Goal: Communication & Community: Share content

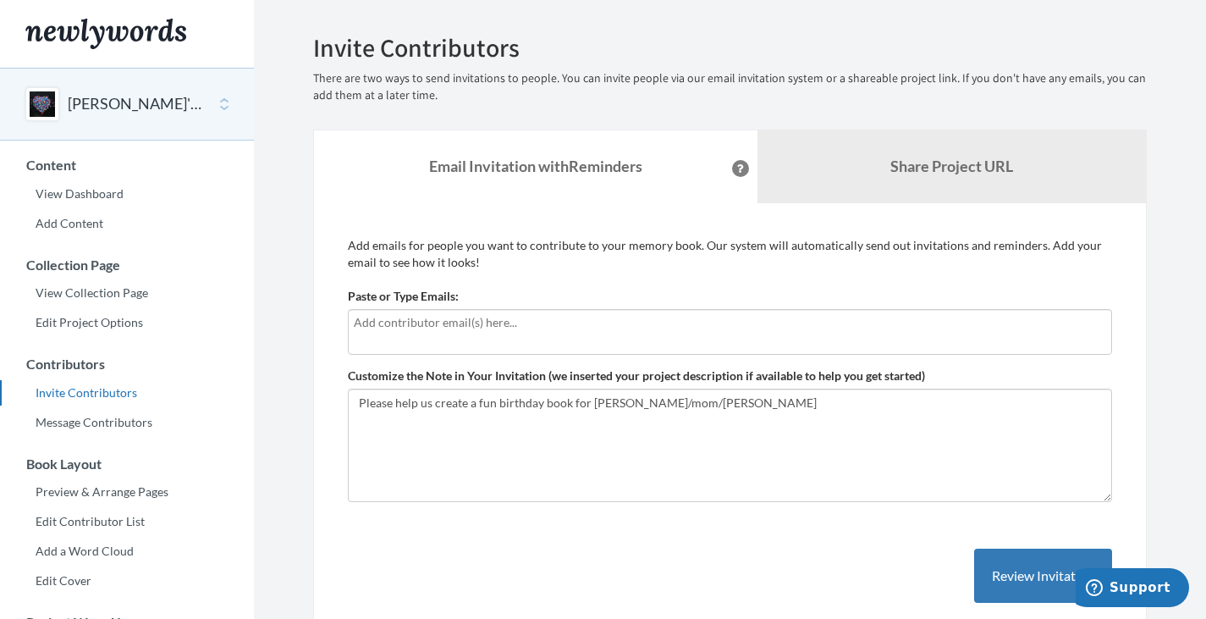
click at [227, 104] on div "[PERSON_NAME]'s 80th" at bounding box center [127, 104] width 254 height 73
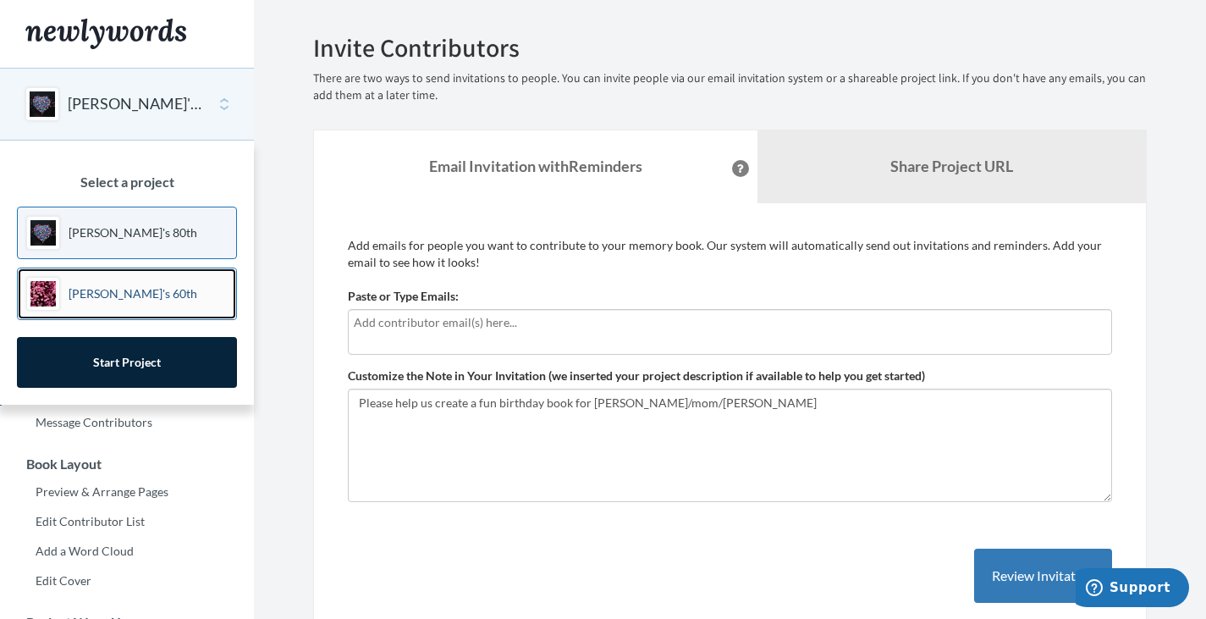
click at [100, 292] on p "[PERSON_NAME]'s 60th" at bounding box center [133, 293] width 129 height 17
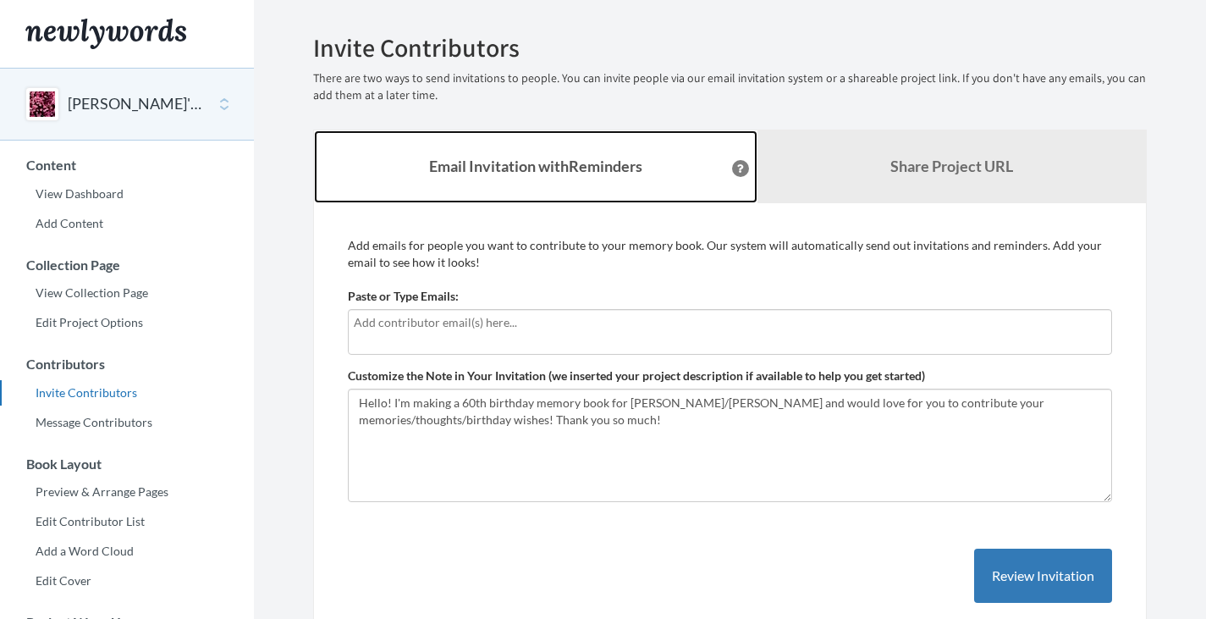
click at [521, 163] on strong "Email Invitation with Reminders" at bounding box center [535, 166] width 213 height 19
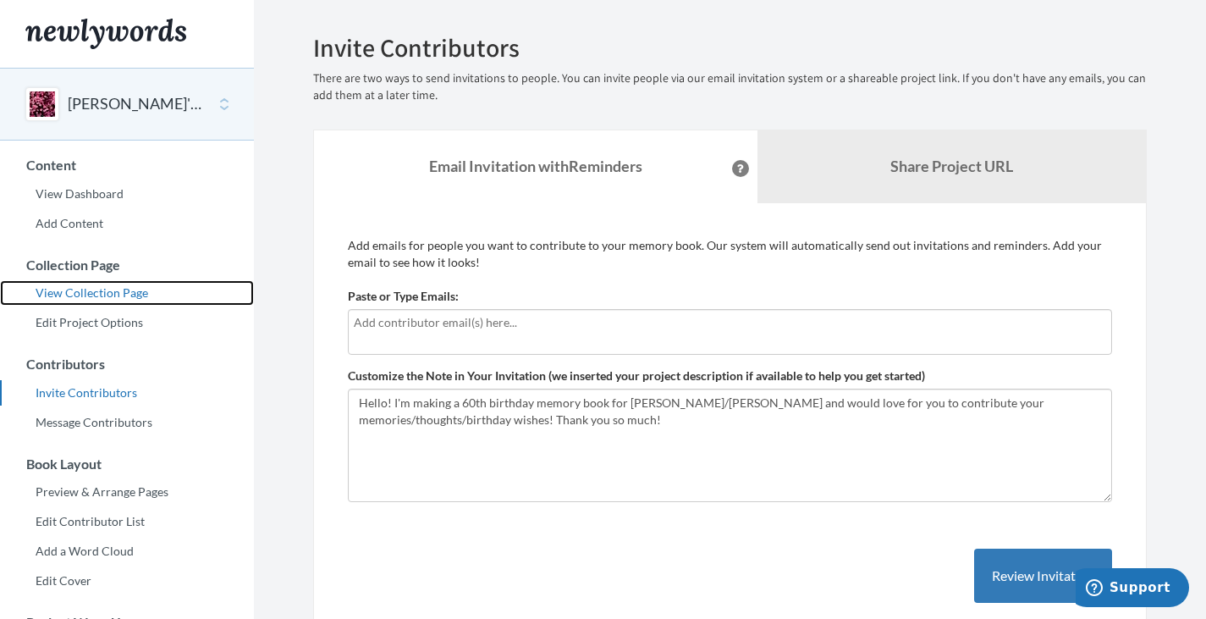
click at [109, 294] on link "View Collection Page" at bounding box center [127, 292] width 254 height 25
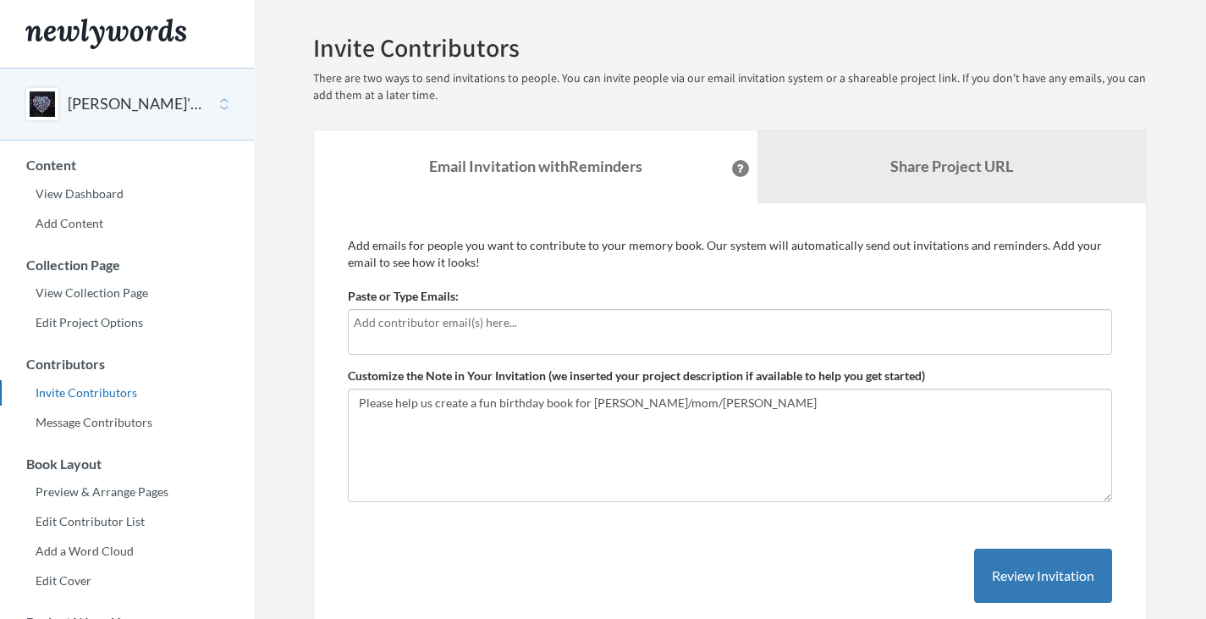
click at [428, 328] on input "text" at bounding box center [730, 322] width 752 height 19
click at [410, 323] on input "text" at bounding box center [730, 322] width 752 height 19
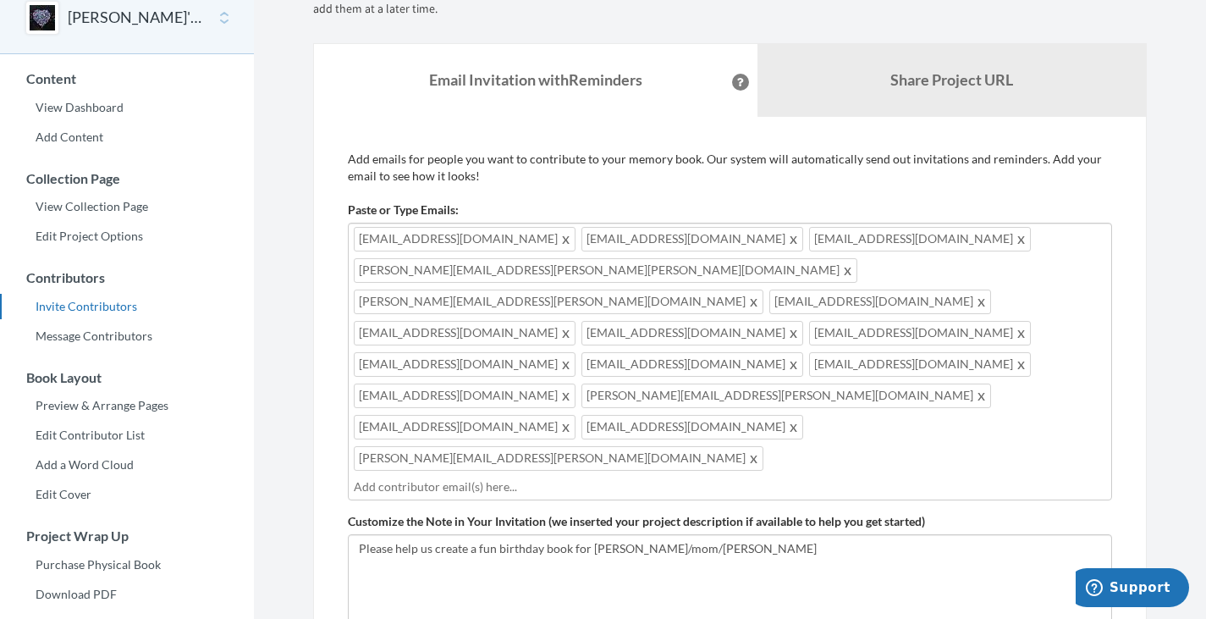
scroll to position [106, 0]
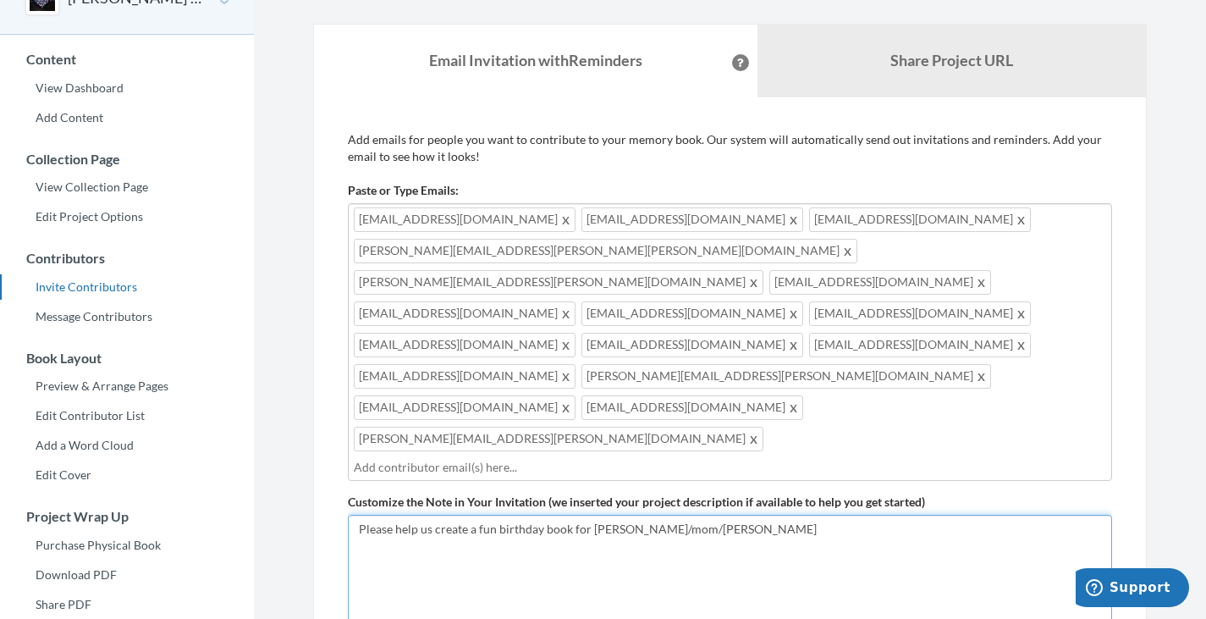
click at [722, 514] on textarea "Please help us create a fun birthday book for Shirlyn/mom/Yaya" at bounding box center [730, 570] width 764 height 113
type textarea "Please help us create a fun birthday book for Shirlyn/mom/Yaya There are severa…"
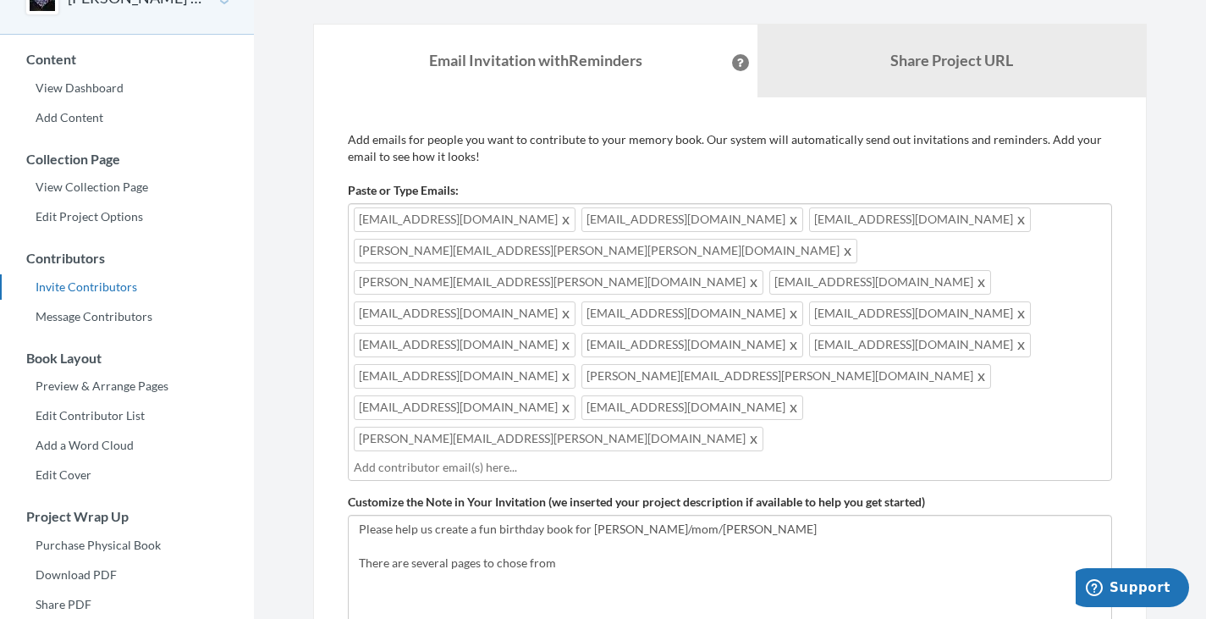
click at [712, 458] on input "text" at bounding box center [730, 467] width 752 height 19
type input "[EMAIL_ADDRESS][DOMAIN_NAME]"
click at [601, 514] on textarea "Please help us create a fun birthday book for Shirlyn/mom/Yaya" at bounding box center [730, 570] width 764 height 113
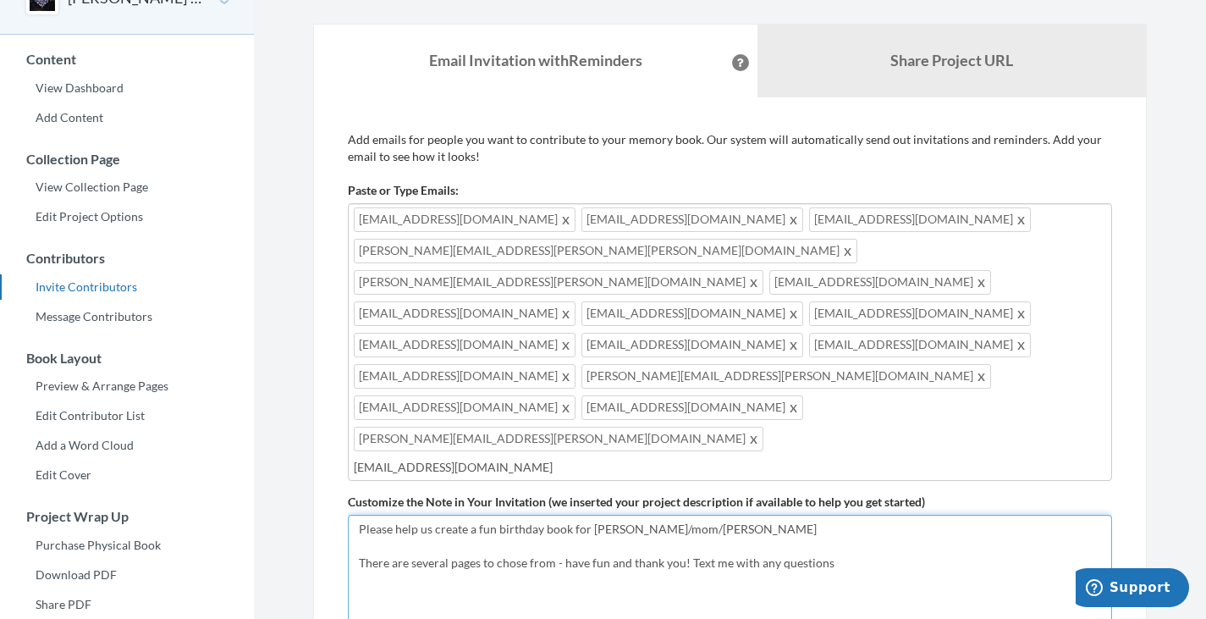
click at [711, 514] on textarea "Please help us create a fun birthday book for Shirlyn/mom/Yaya" at bounding box center [730, 570] width 764 height 113
click at [888, 514] on textarea "Please help us create a fun birthday book for Shirlyn/mom/Yaya" at bounding box center [730, 570] width 764 height 113
type textarea "Please help us create a fun birthday book for [PERSON_NAME]/mom/[PERSON_NAME] T…"
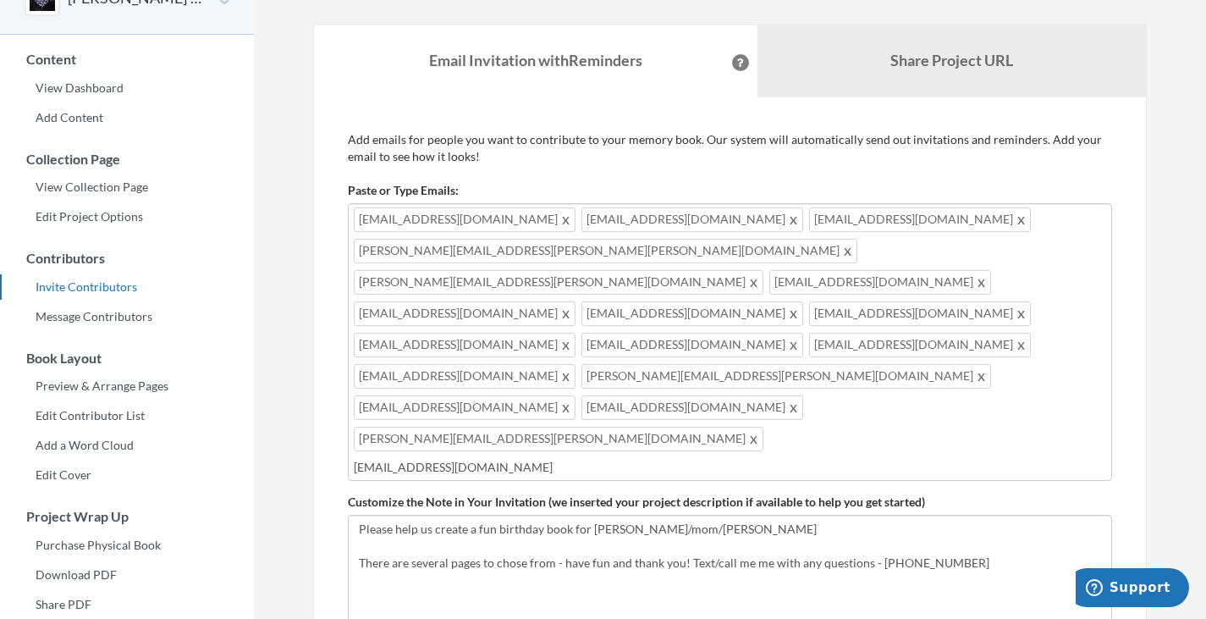
click at [696, 458] on input "[EMAIL_ADDRESS][DOMAIN_NAME]" at bounding box center [730, 467] width 752 height 19
type input "[PERSON_NAME][EMAIL_ADDRESS][PERSON_NAME][DOMAIN_NAME]"
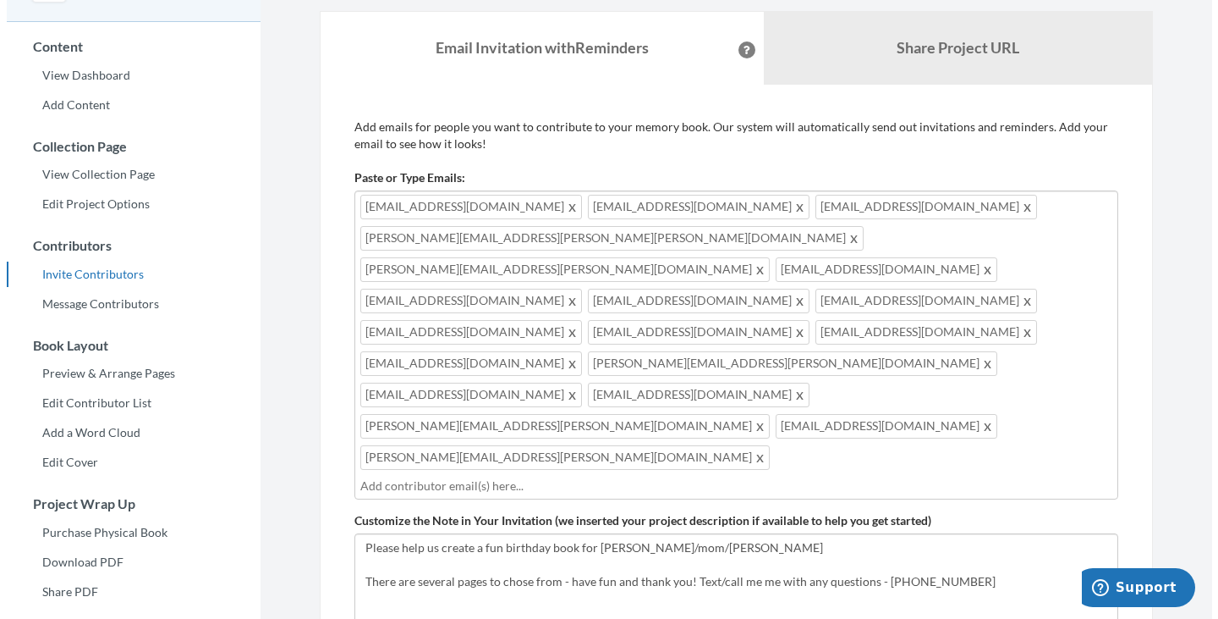
scroll to position [127, 0]
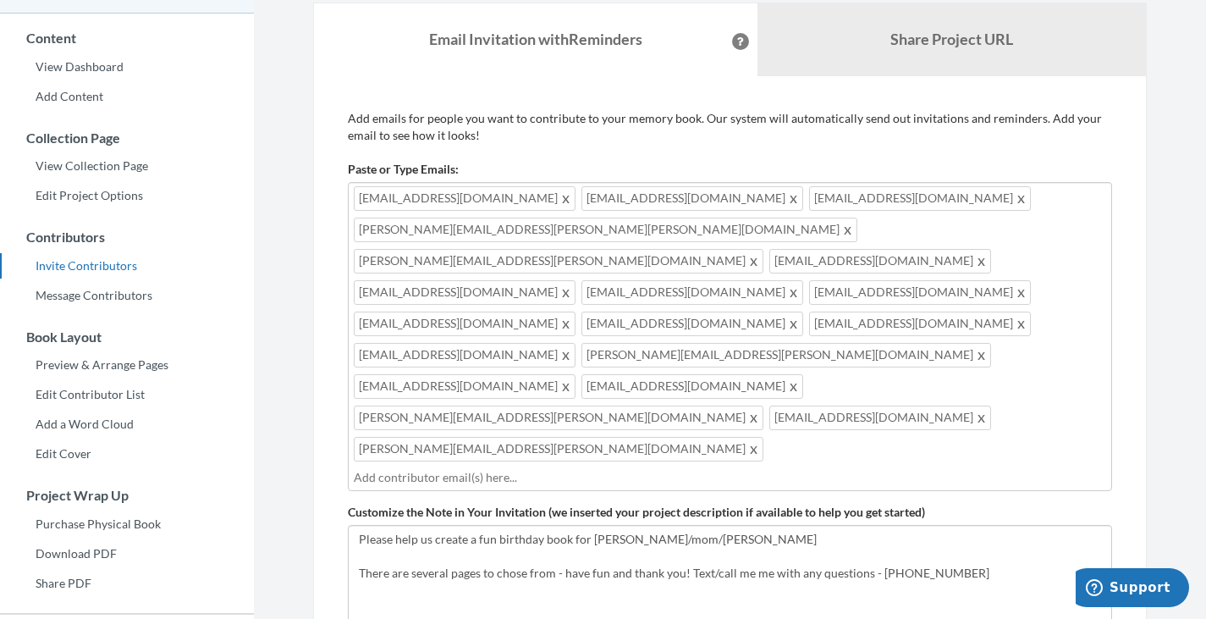
click at [945, 328] on div "Cherrylynne79@yahoo.com Simmonskl@iCloud.com Lyndeburton@gmail.com karen.merrym…" at bounding box center [730, 336] width 764 height 309
type input "dan"
type input "."
click at [467, 468] on input "text" at bounding box center [730, 477] width 752 height 19
type input "[EMAIL_ADDRESS][DOMAIN_NAME]"
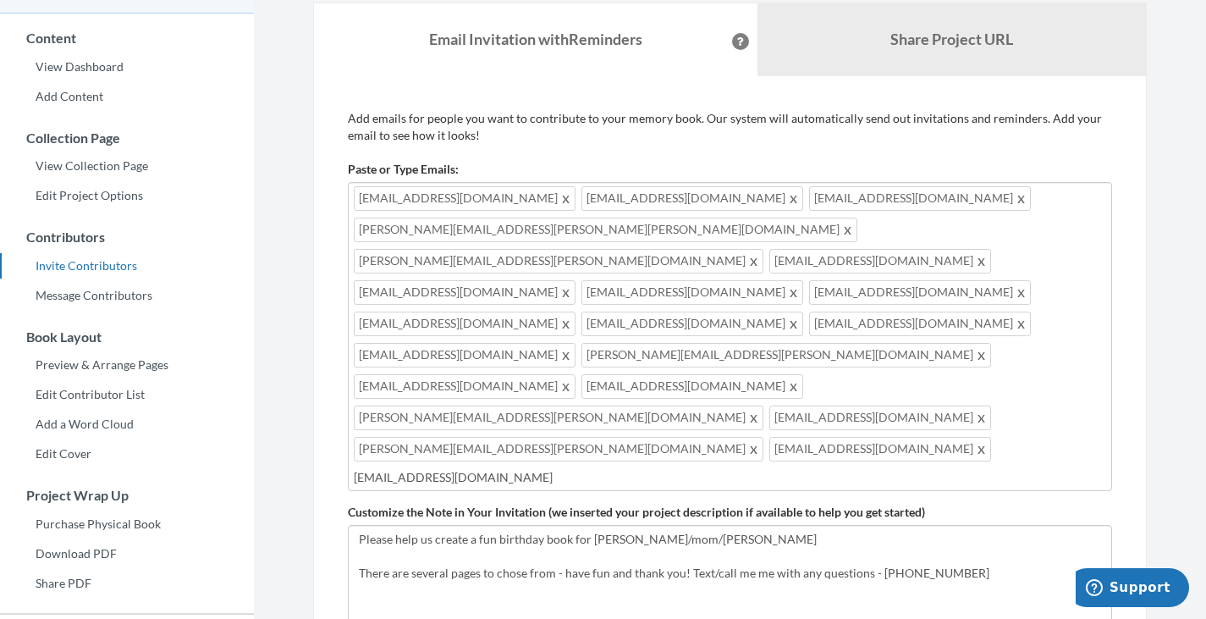
type input "[EMAIL_ADDRESS][DOMAIN_NAME]"
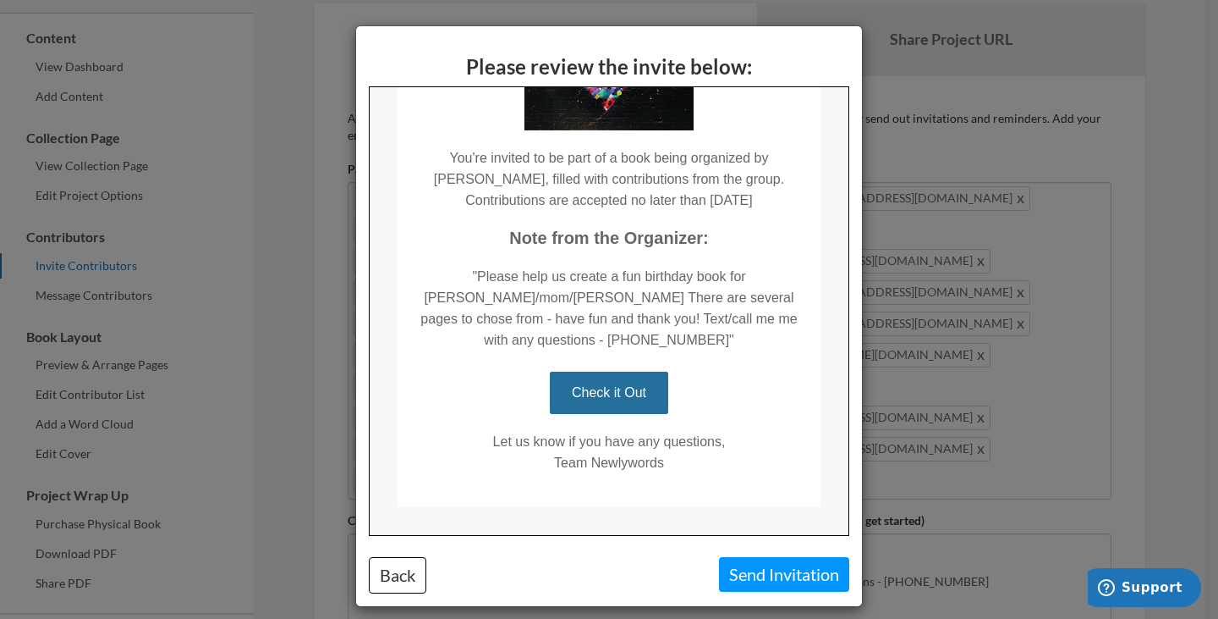
scroll to position [239, 0]
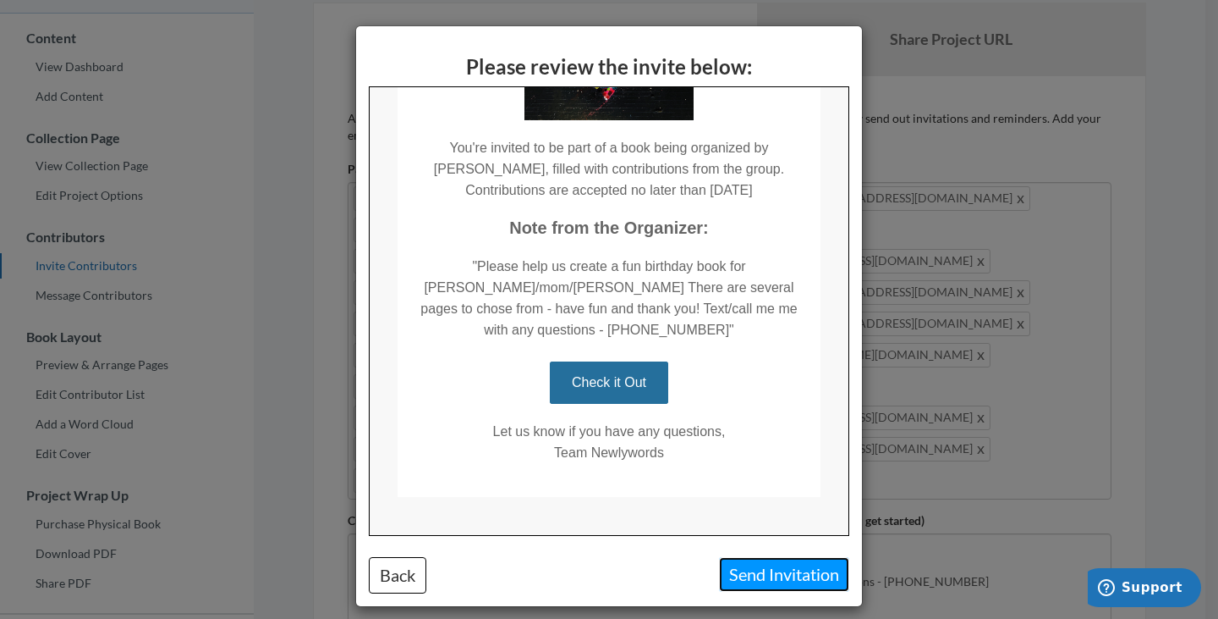
click at [789, 573] on button "Send Invitation" at bounding box center [784, 574] width 130 height 35
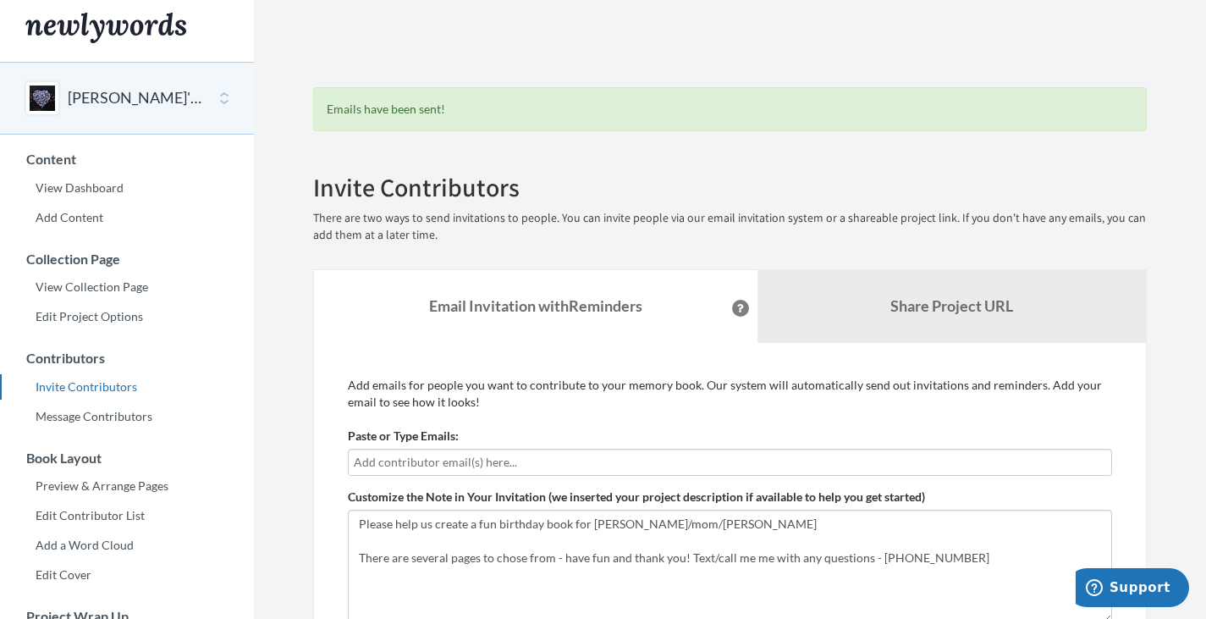
scroll to position [0, 0]
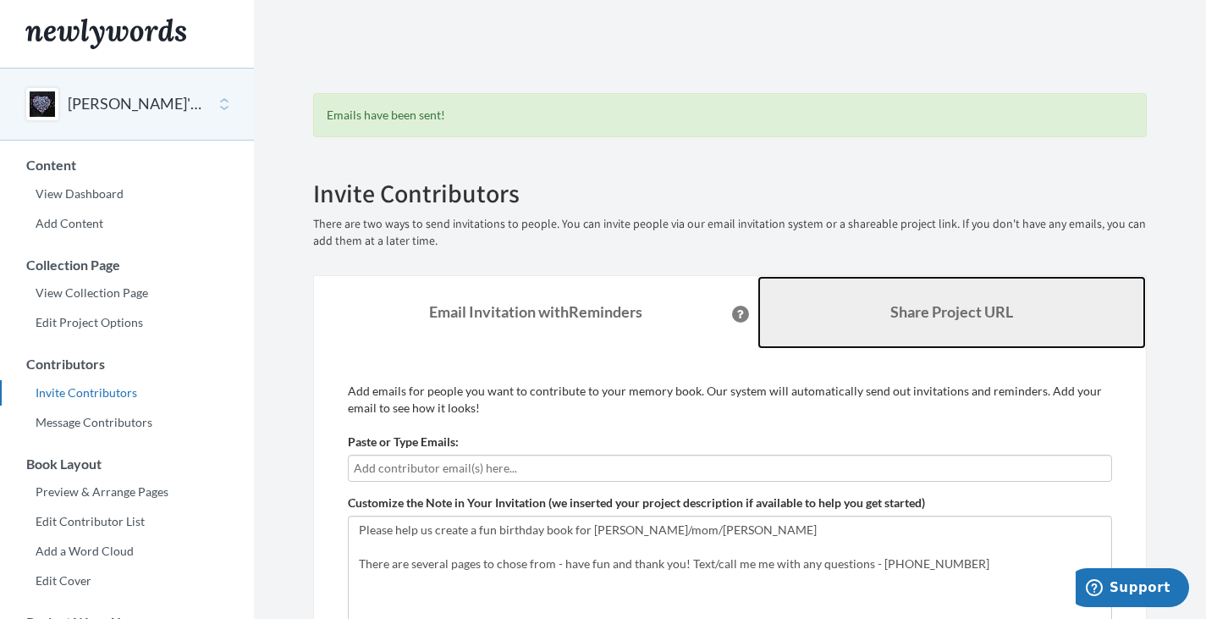
click at [940, 318] on b "Share Project URL" at bounding box center [951, 311] width 123 height 19
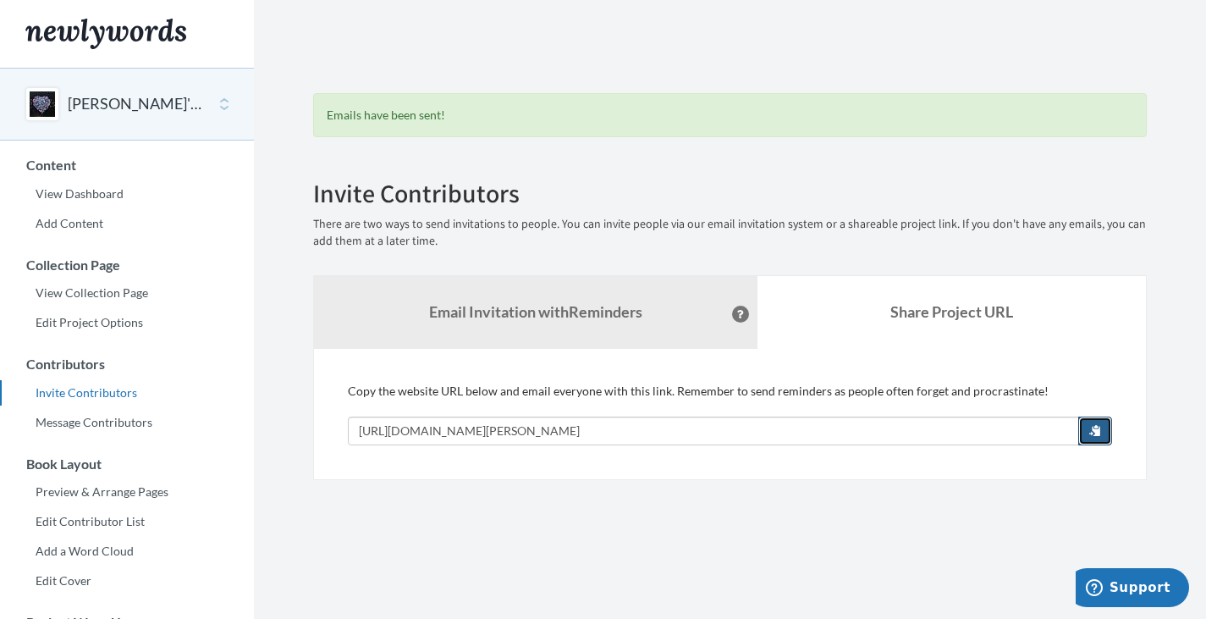
click at [1094, 430] on span "button" at bounding box center [1095, 430] width 12 height 12
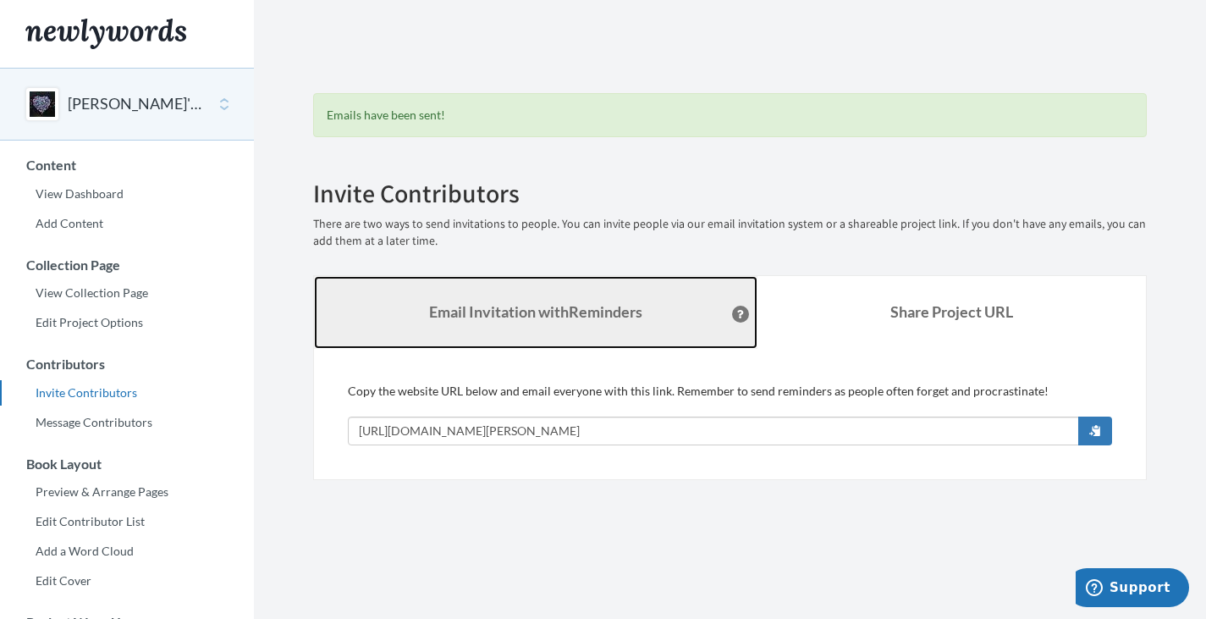
click at [564, 311] on strong "Email Invitation with Reminders" at bounding box center [535, 311] width 213 height 19
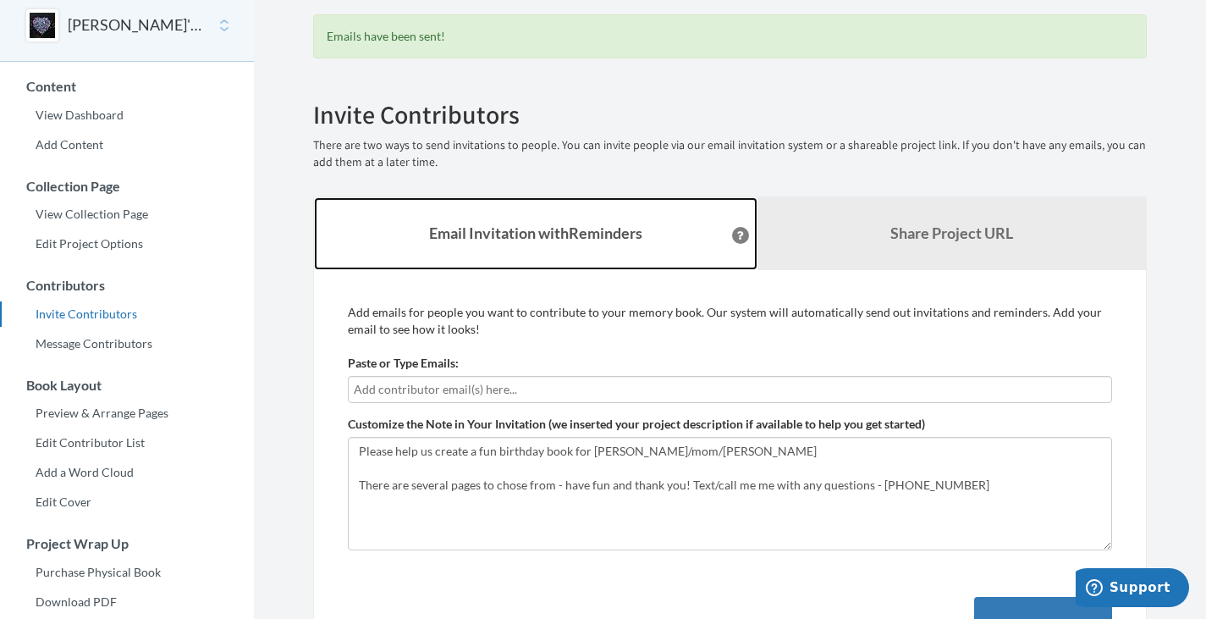
scroll to position [85, 0]
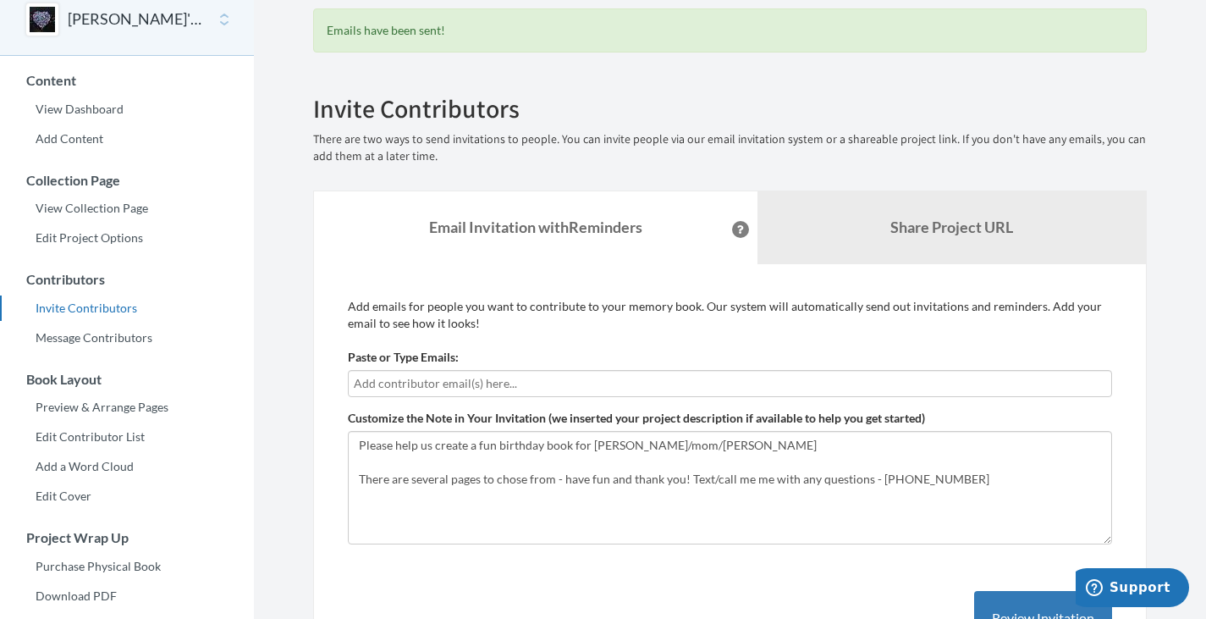
click at [492, 384] on input "text" at bounding box center [730, 383] width 752 height 19
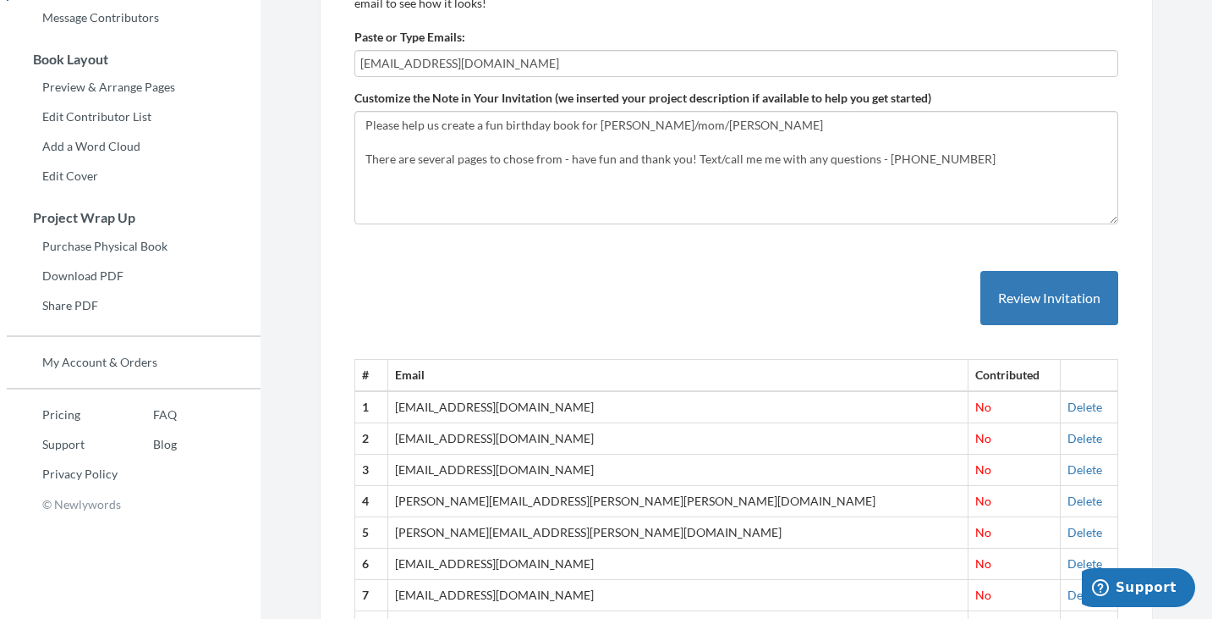
scroll to position [465, 0]
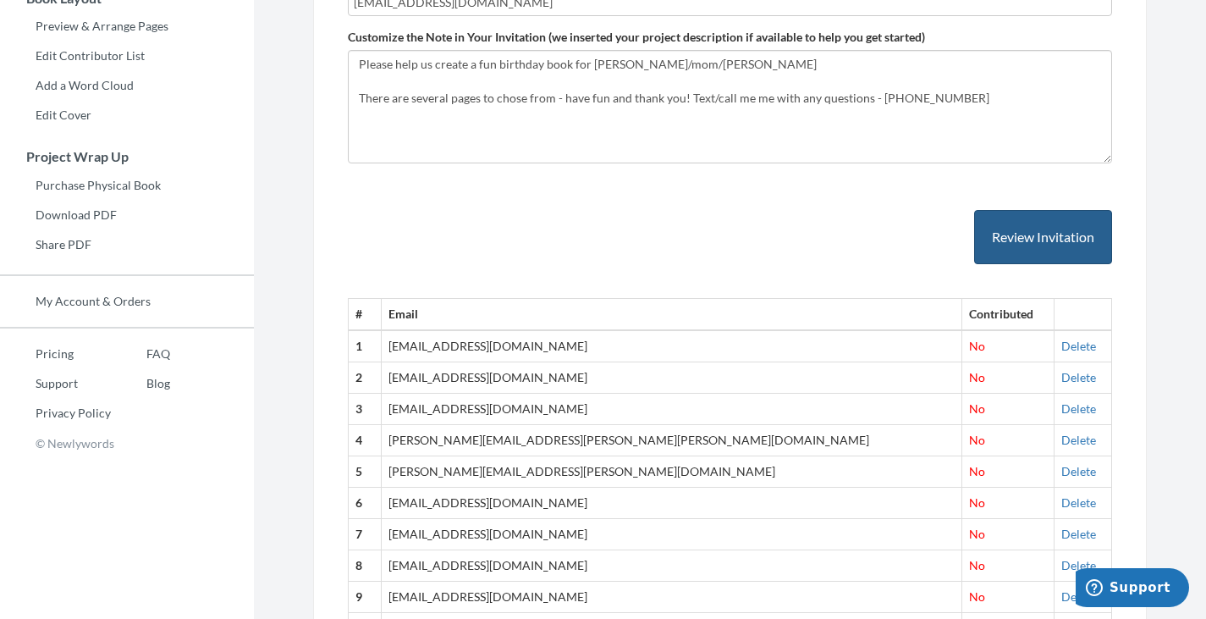
type input "[EMAIL_ADDRESS][DOMAIN_NAME]"
click at [1062, 251] on button "Review Invitation" at bounding box center [1043, 237] width 138 height 55
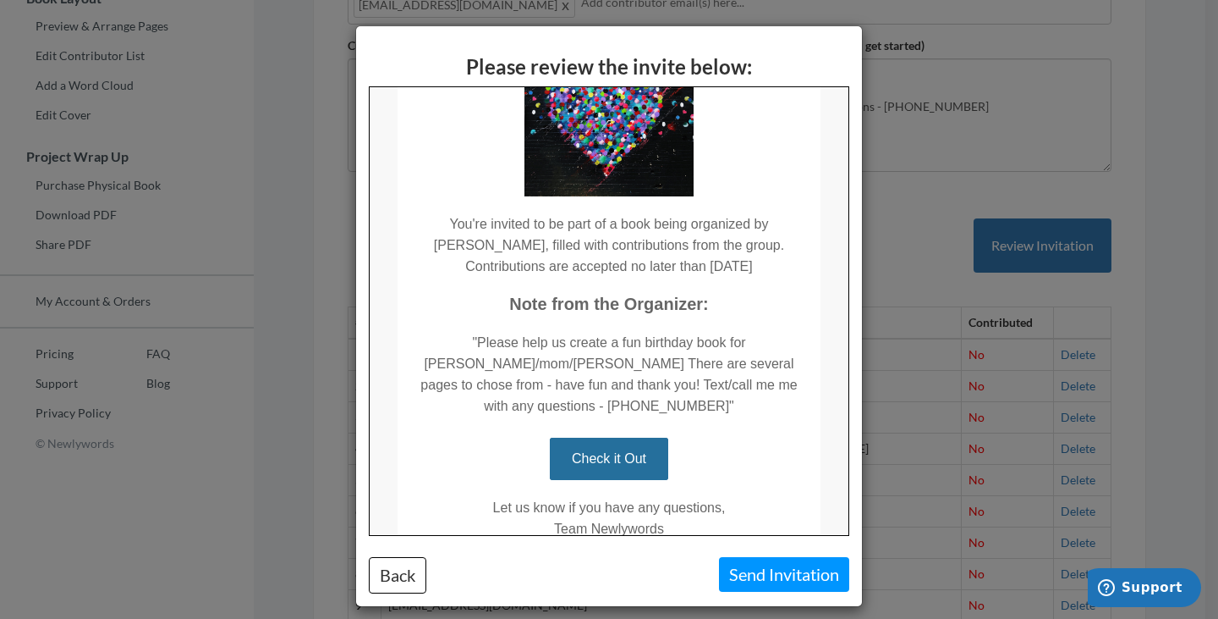
scroll to position [169, 0]
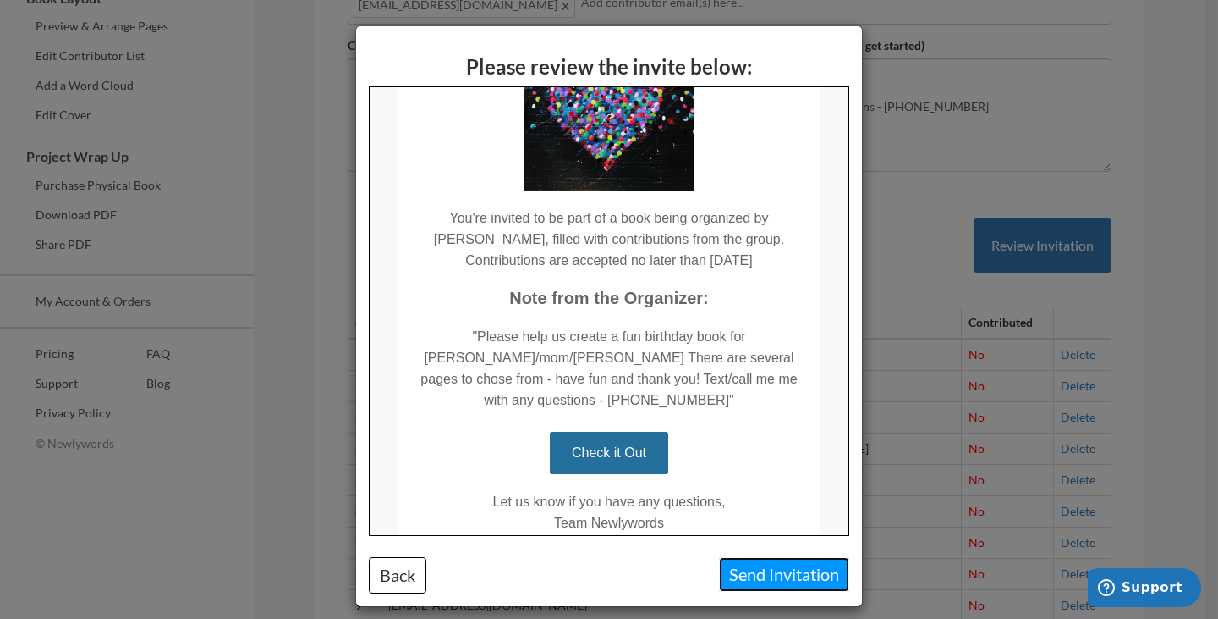
click at [778, 569] on button "Send Invitation" at bounding box center [784, 574] width 130 height 35
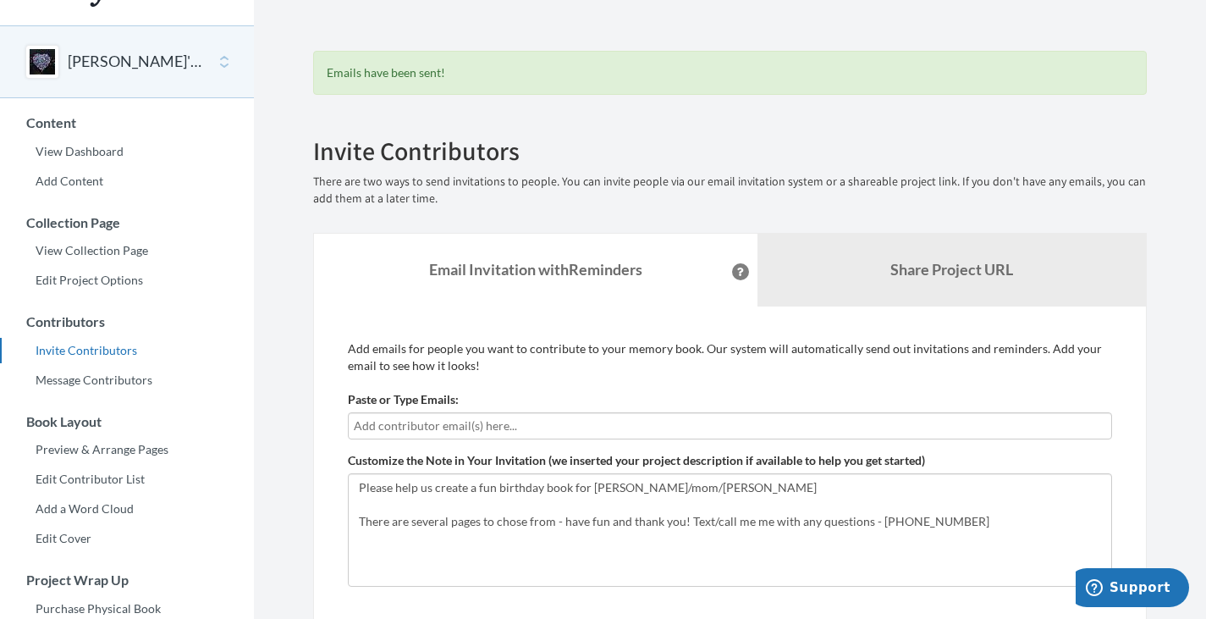
scroll to position [0, 0]
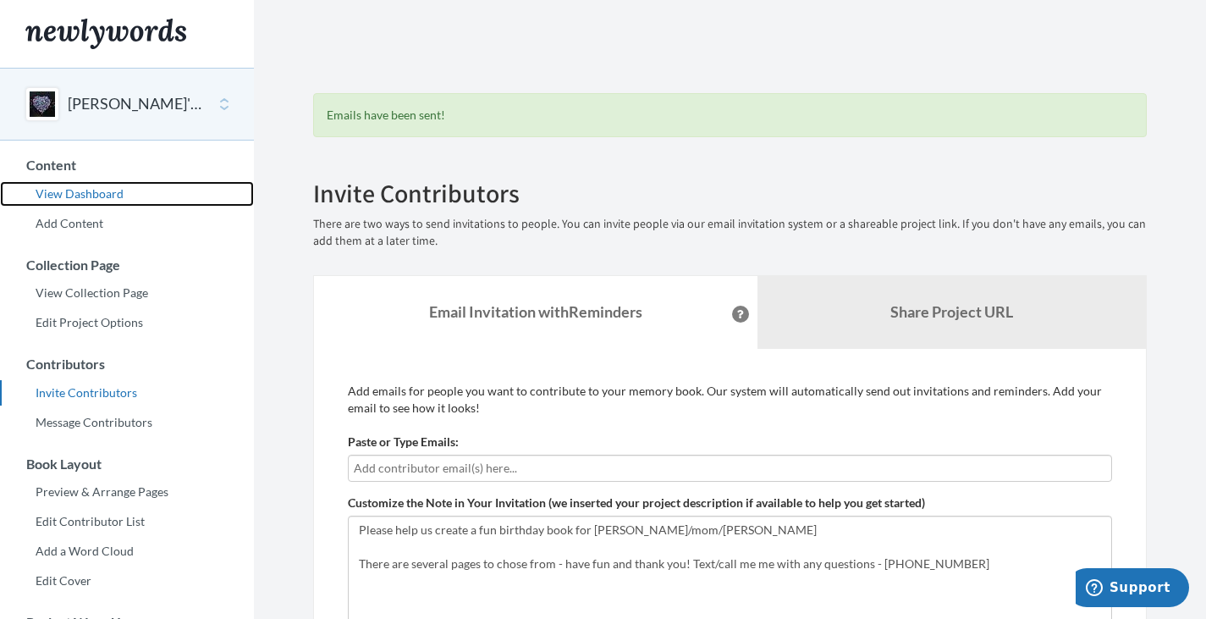
click at [114, 192] on link "View Dashboard" at bounding box center [127, 193] width 254 height 25
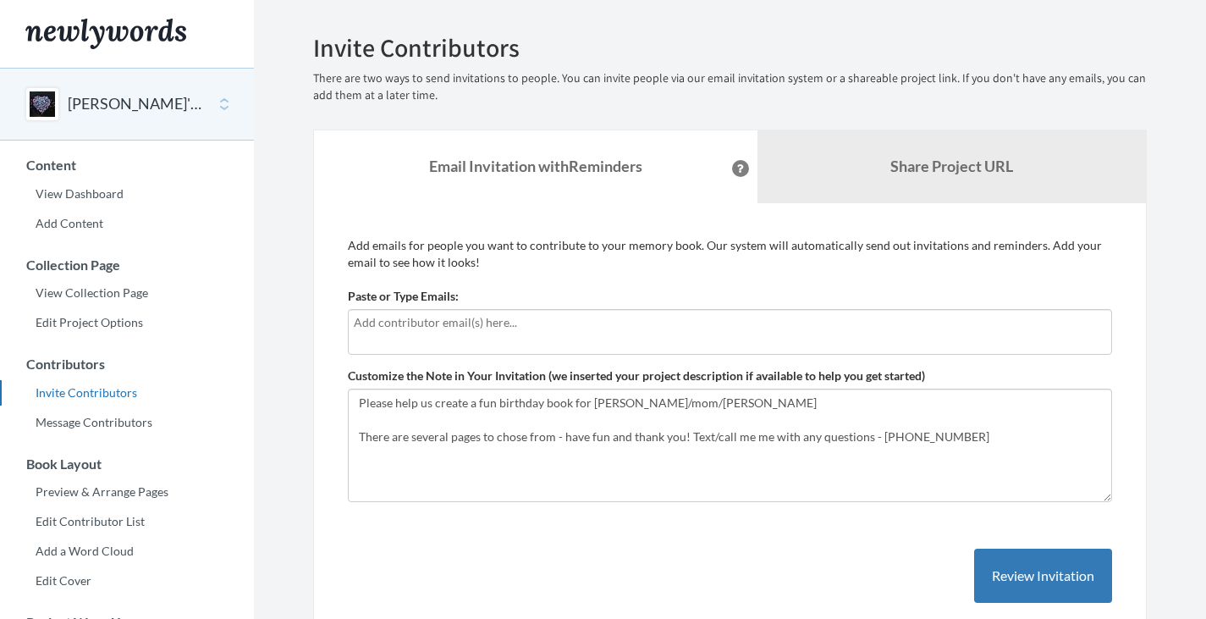
click at [487, 327] on input "text" at bounding box center [730, 322] width 752 height 19
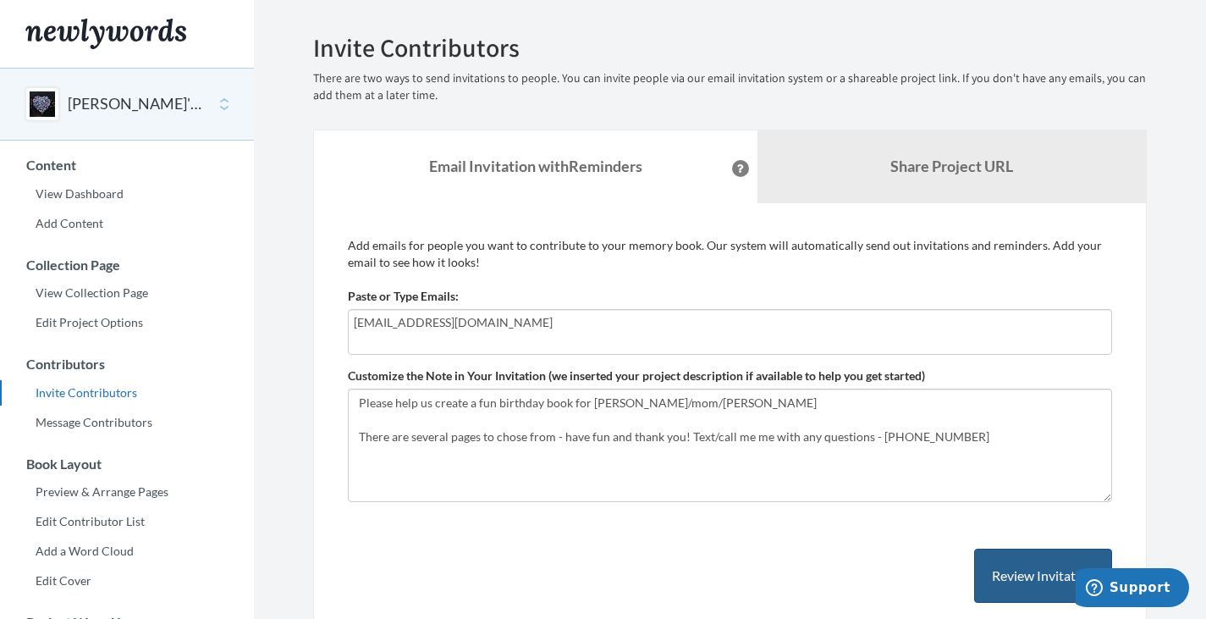
type input "allie7017@gmail.com"
click at [1031, 566] on button "Review Invitation" at bounding box center [1043, 575] width 138 height 55
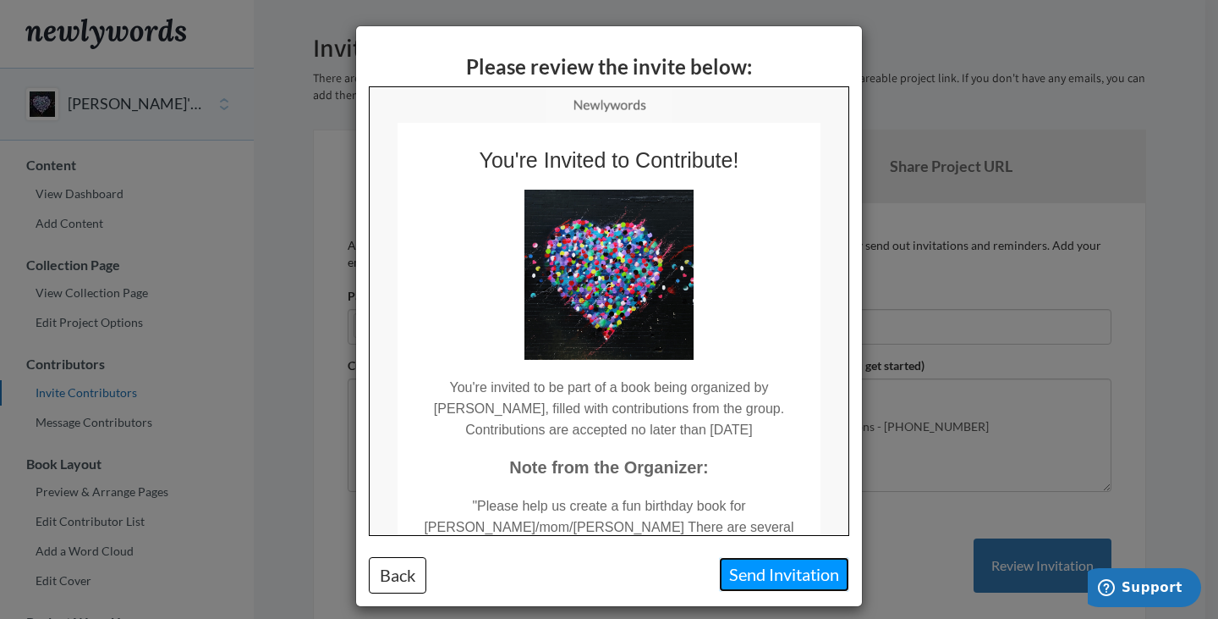
click at [772, 575] on button "Send Invitation" at bounding box center [784, 574] width 130 height 35
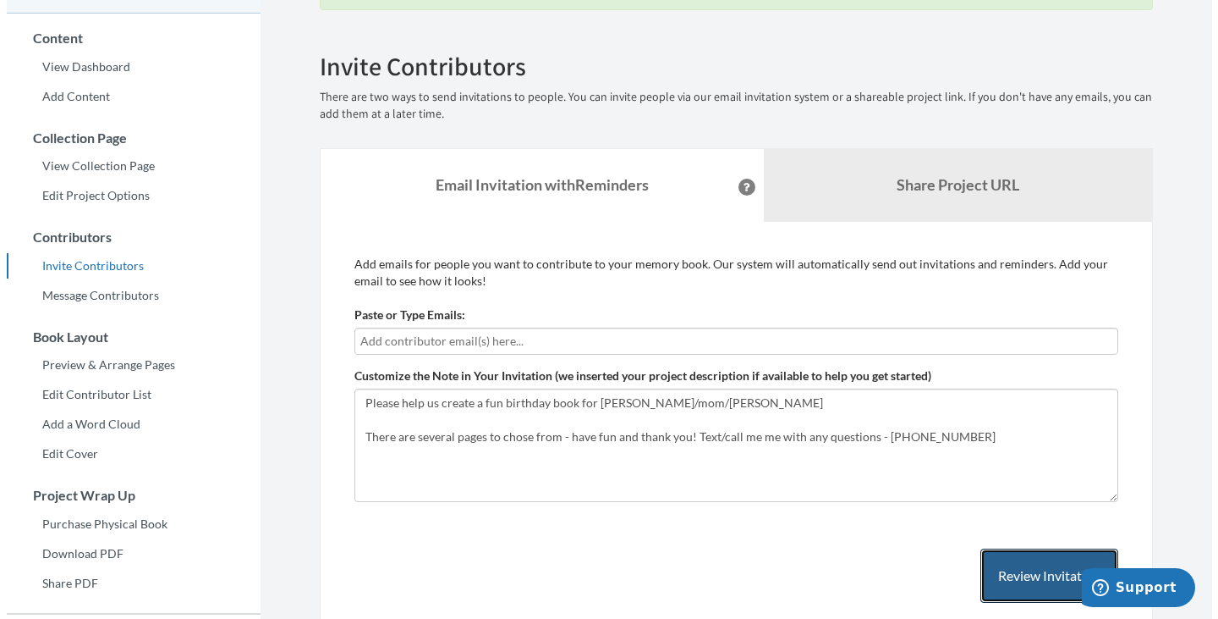
scroll to position [134, 0]
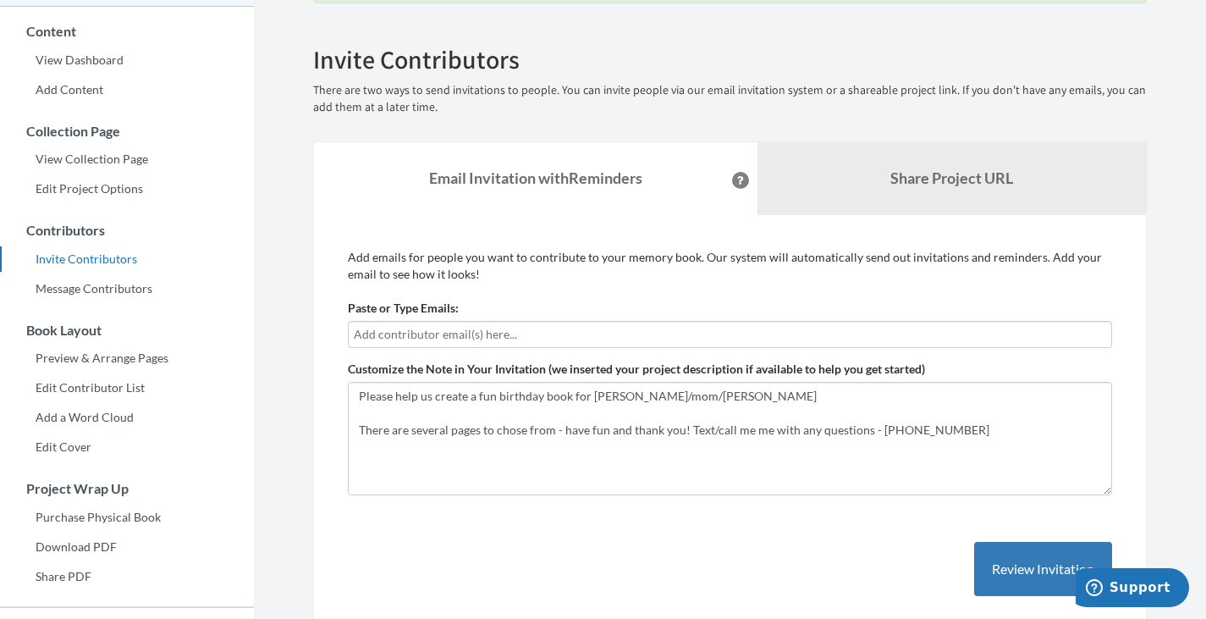
click at [457, 334] on input "text" at bounding box center [730, 334] width 752 height 19
type input "josephdawidouski@gmail.com"
click at [1054, 546] on button "Review Invitation" at bounding box center [1043, 569] width 138 height 55
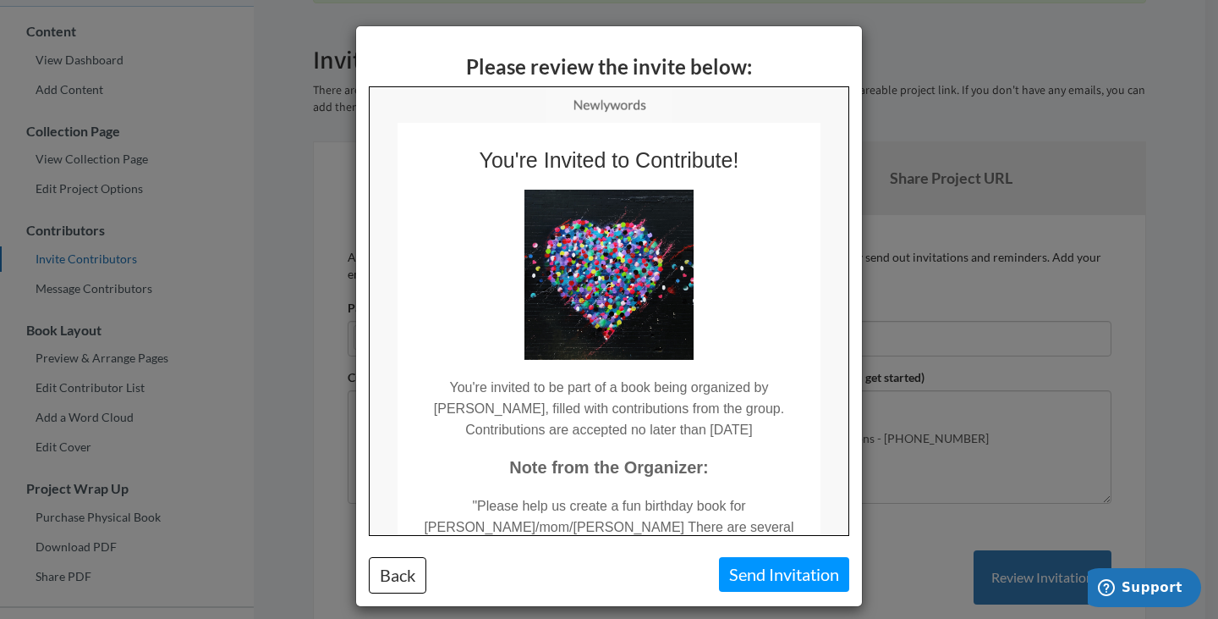
scroll to position [0, 0]
click at [789, 580] on button "Send Invitation" at bounding box center [784, 574] width 130 height 35
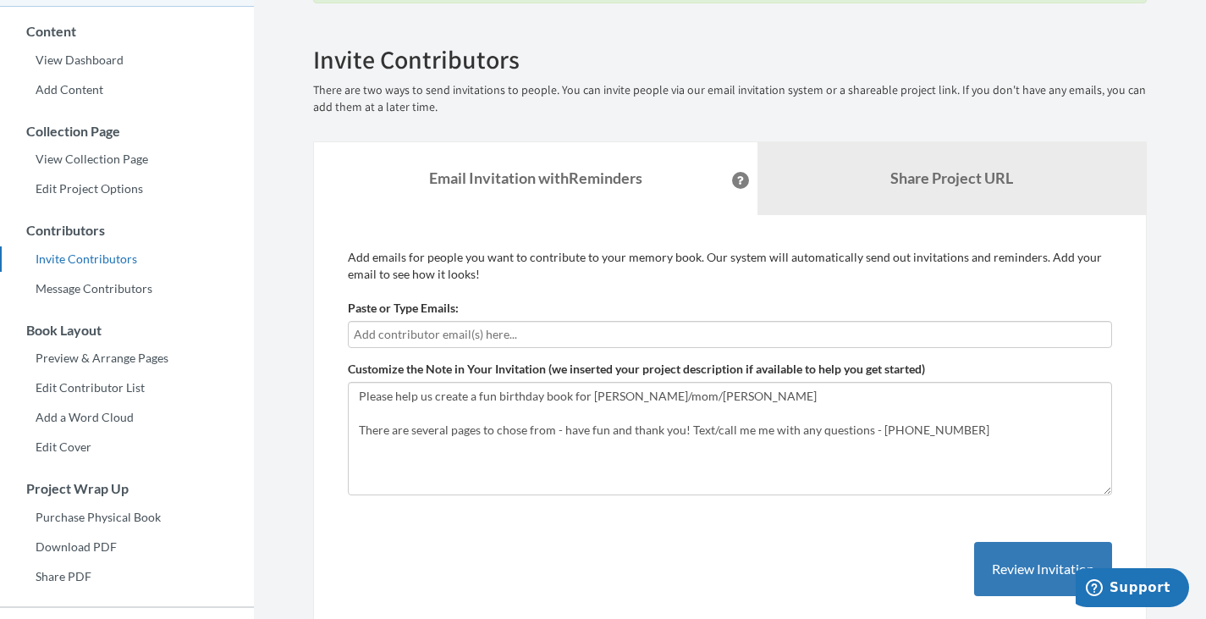
click at [441, 333] on input "text" at bounding box center [730, 334] width 752 height 19
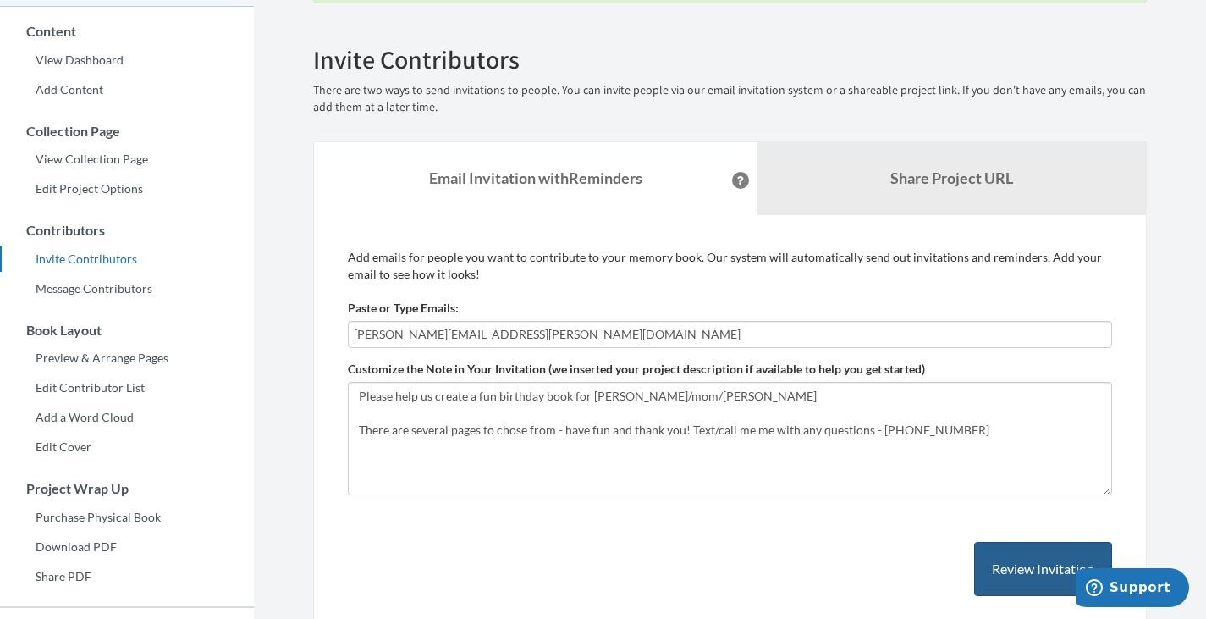
type input "laurin.gunning@gmail.com"
click at [1009, 556] on button "Review Invitation" at bounding box center [1043, 569] width 138 height 55
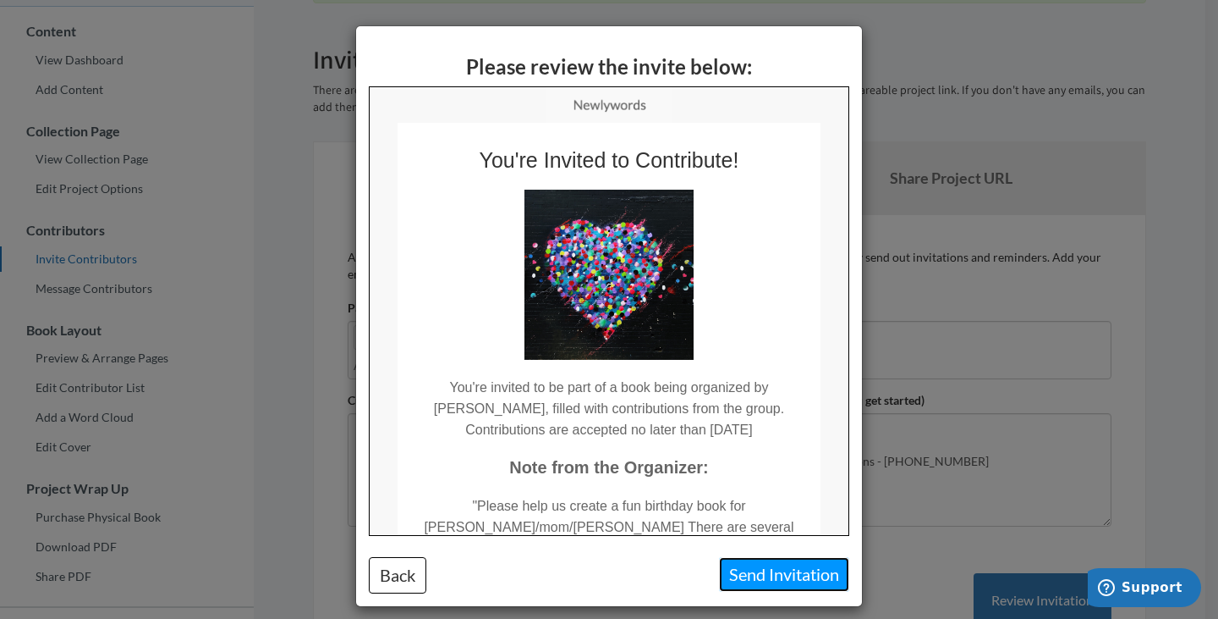
click at [793, 569] on button "Send Invitation" at bounding box center [784, 574] width 130 height 35
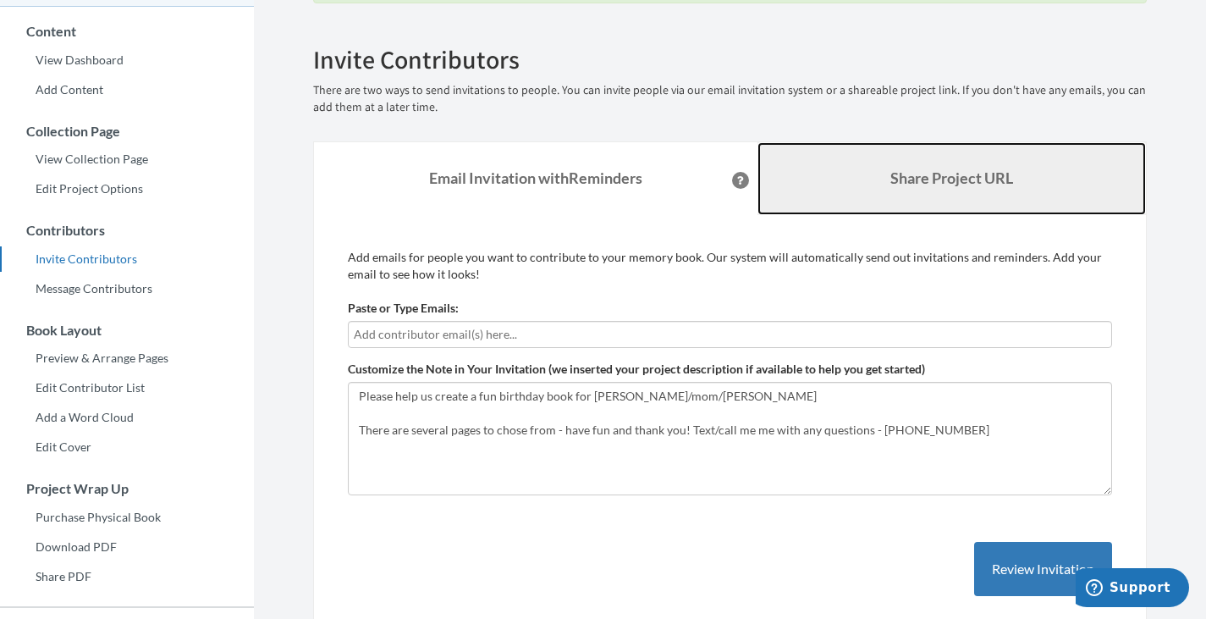
click at [916, 180] on b "Share Project URL" at bounding box center [951, 177] width 123 height 19
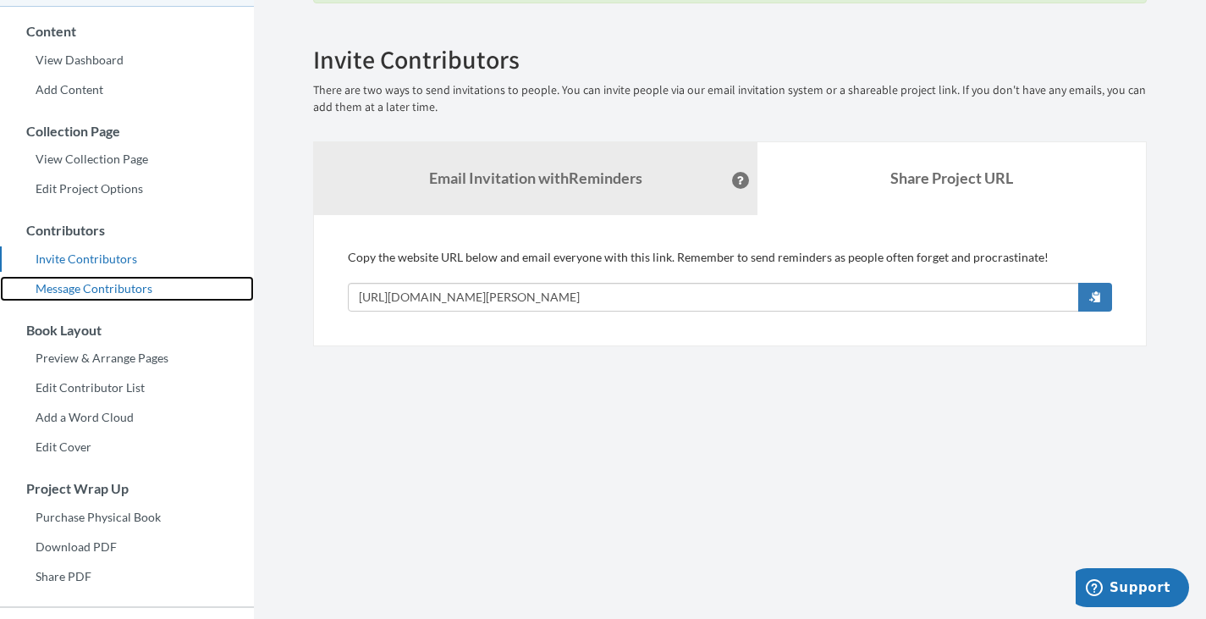
click at [107, 288] on link "Message Contributors" at bounding box center [127, 288] width 254 height 25
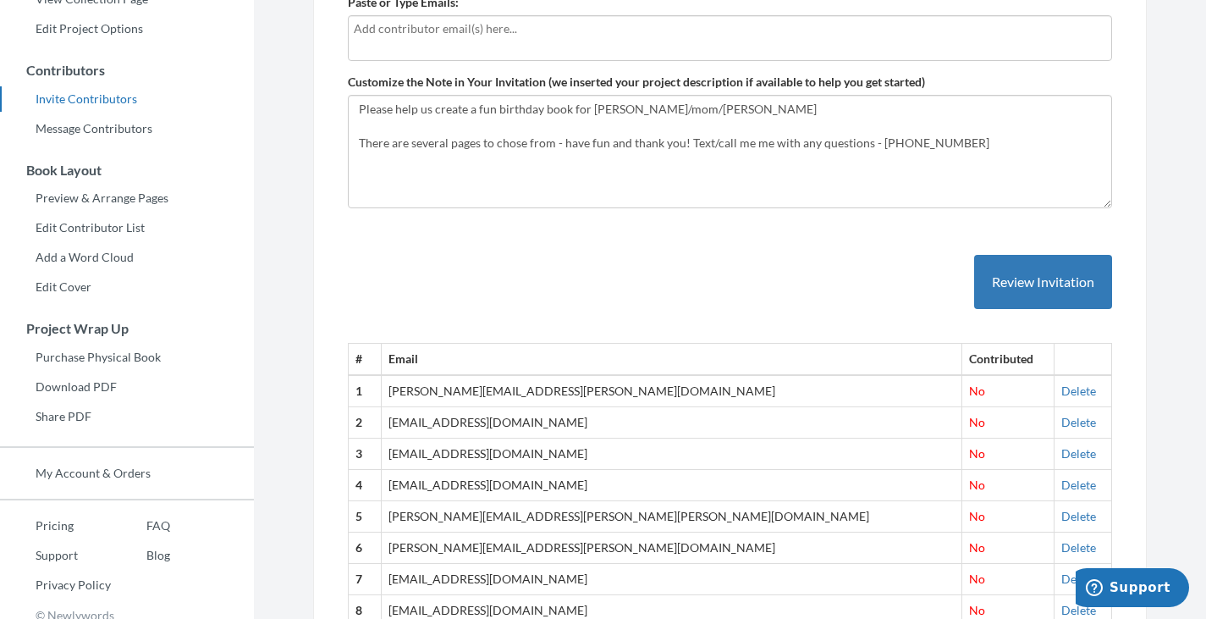
scroll to position [281, 0]
